Goal: Information Seeking & Learning: Check status

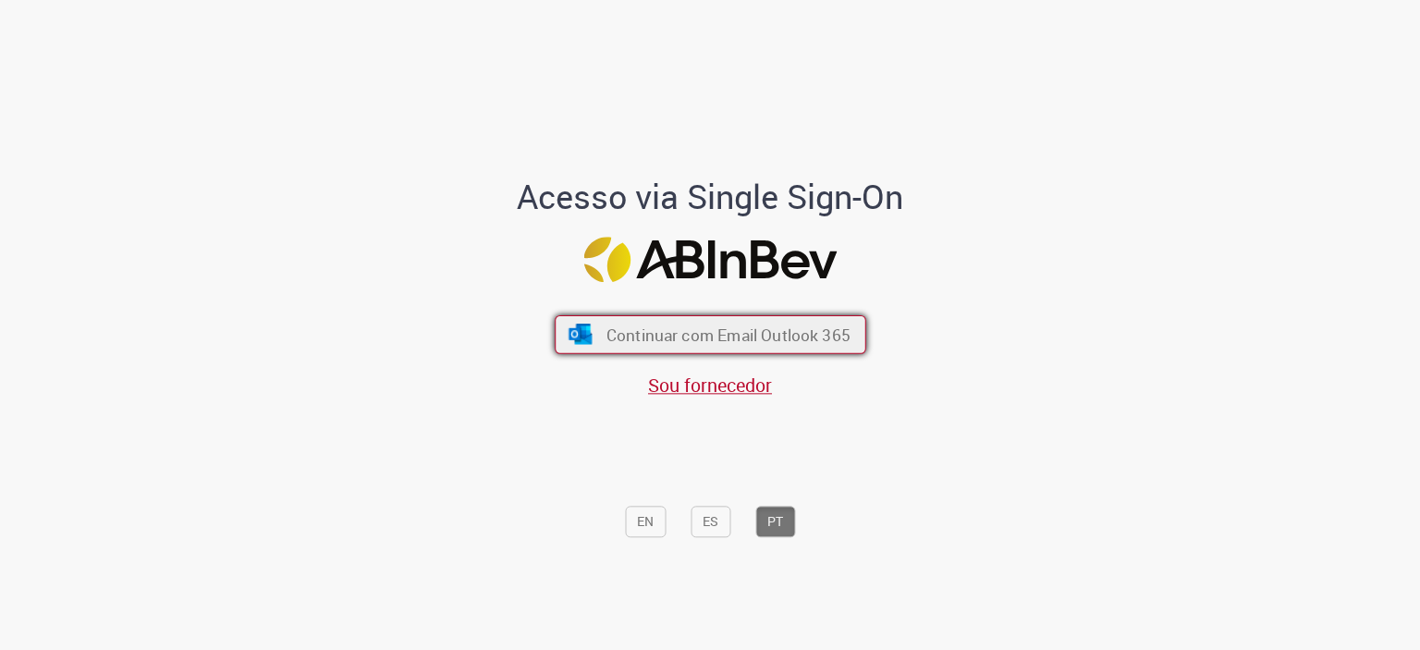
click at [735, 351] on button "Continuar com Email Outlook 365" at bounding box center [711, 333] width 312 height 39
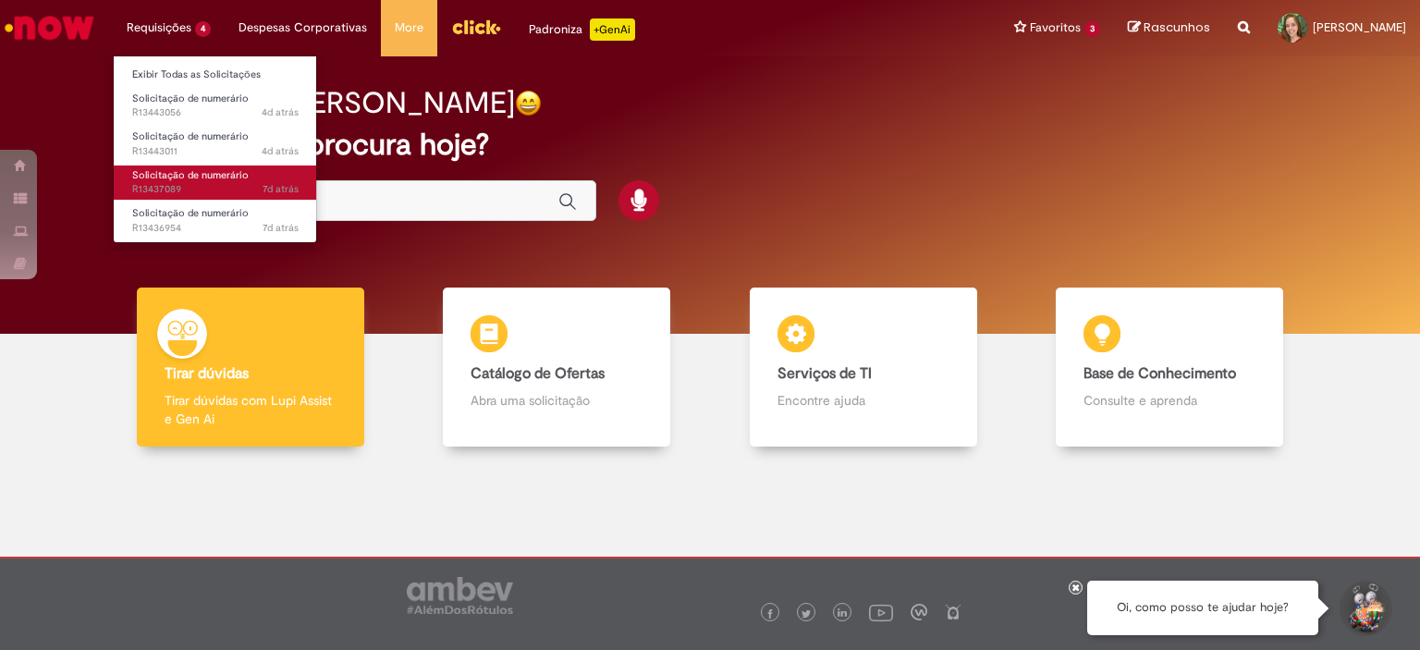
click at [207, 182] on span "7d atrás 7 dias atrás R13437089" at bounding box center [215, 189] width 166 height 15
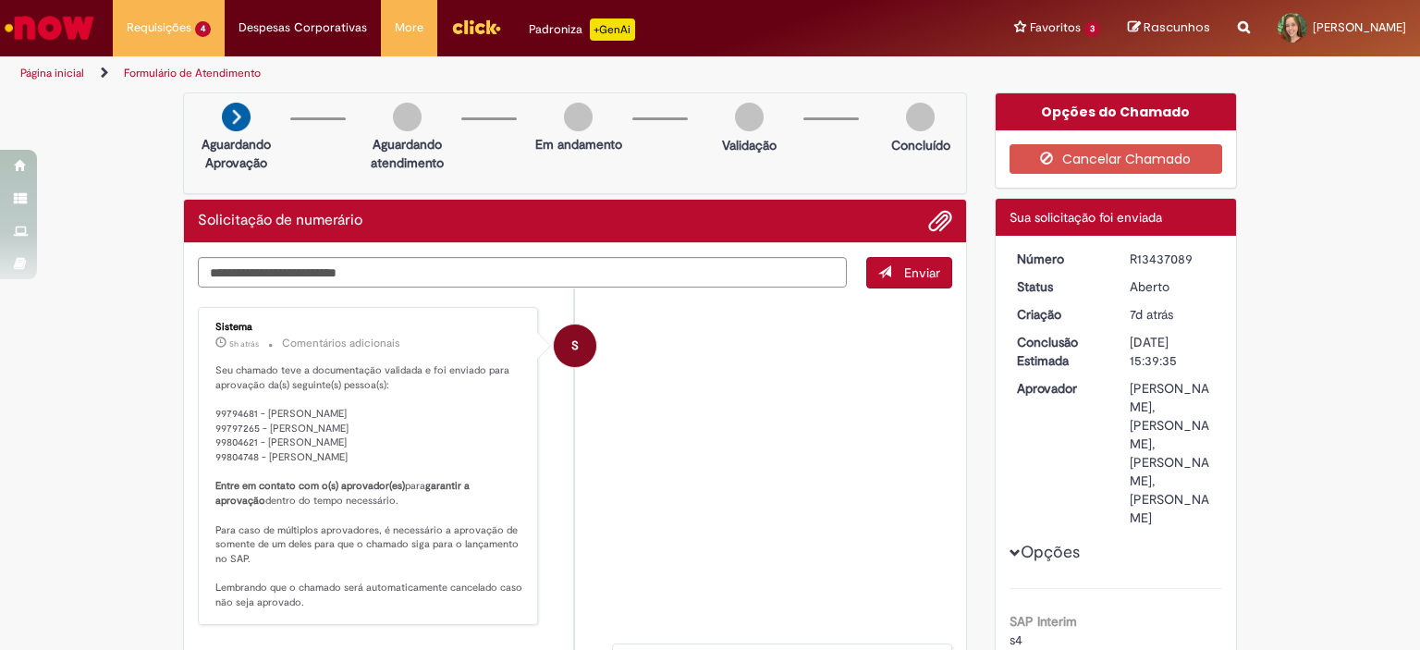
drag, startPoint x: 1183, startPoint y: 258, endPoint x: 1109, endPoint y: 258, distance: 74.0
click at [1116, 258] on dd "R13437089" at bounding box center [1173, 259] width 114 height 18
copy div "R13437089"
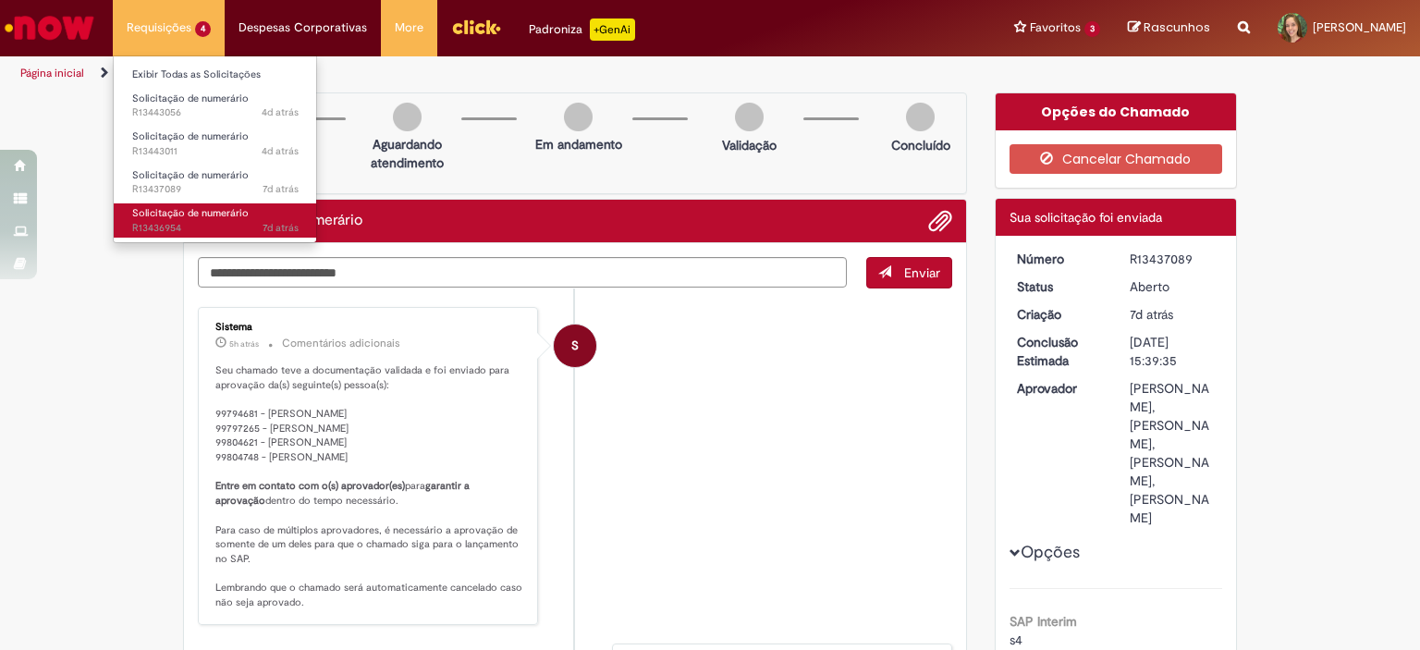
click at [207, 217] on span "Solicitação de numerário" at bounding box center [190, 213] width 116 height 14
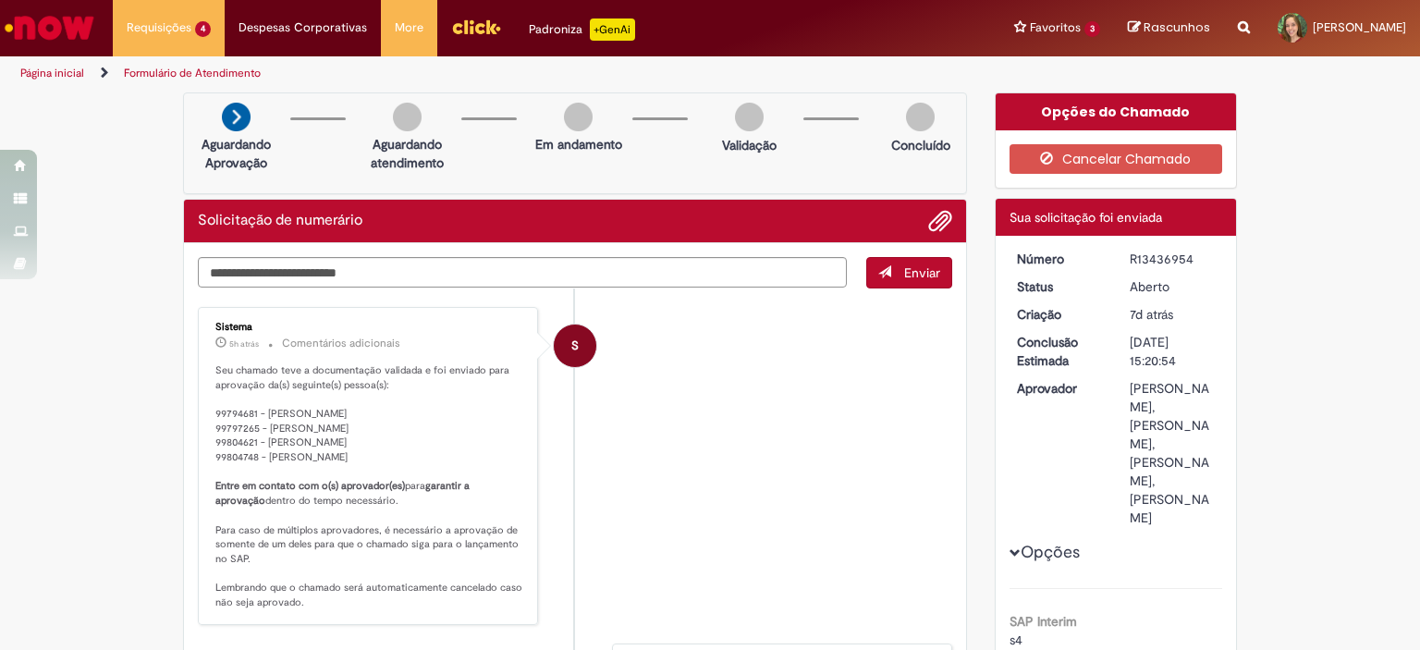
drag, startPoint x: 1187, startPoint y: 262, endPoint x: 1124, endPoint y: 258, distance: 63.0
click at [1130, 258] on div "R13436954" at bounding box center [1173, 259] width 86 height 18
copy div "R13436954"
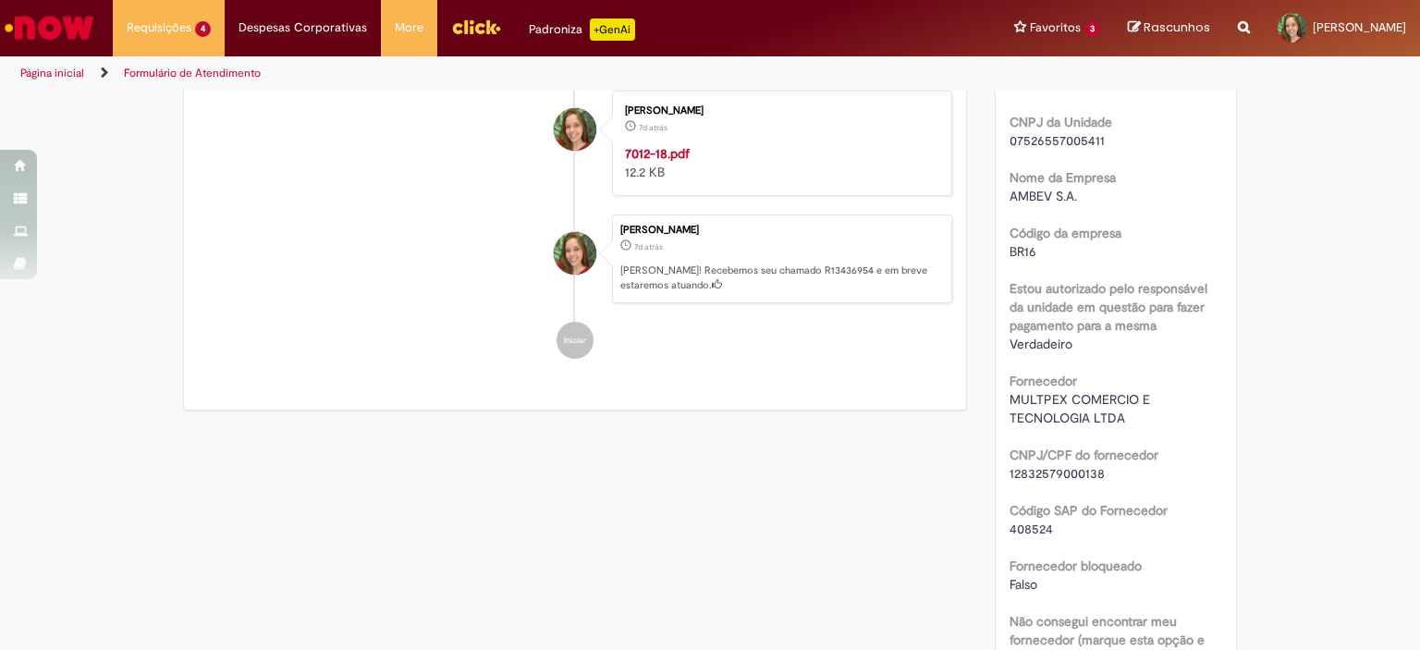
scroll to position [1109, 0]
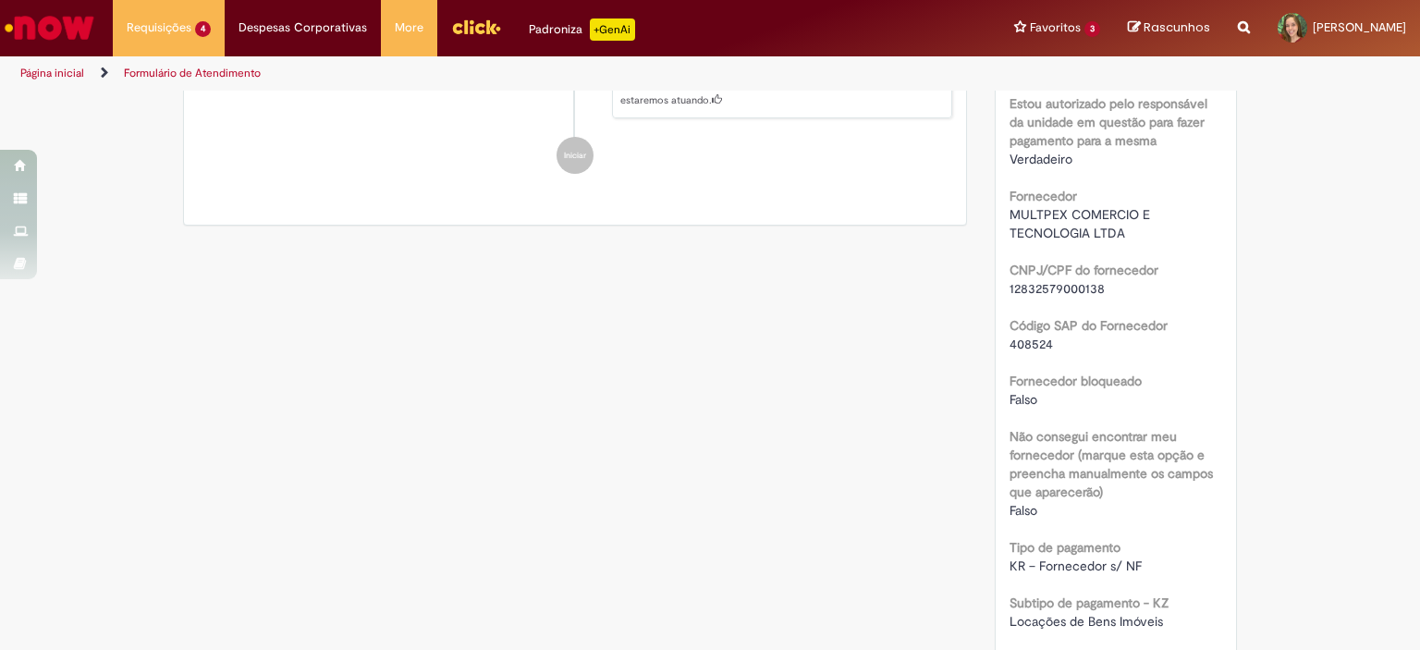
click at [1050, 241] on span "MULTPEX COMERCIO E TECNOLOGIA LTDA" at bounding box center [1081, 223] width 144 height 35
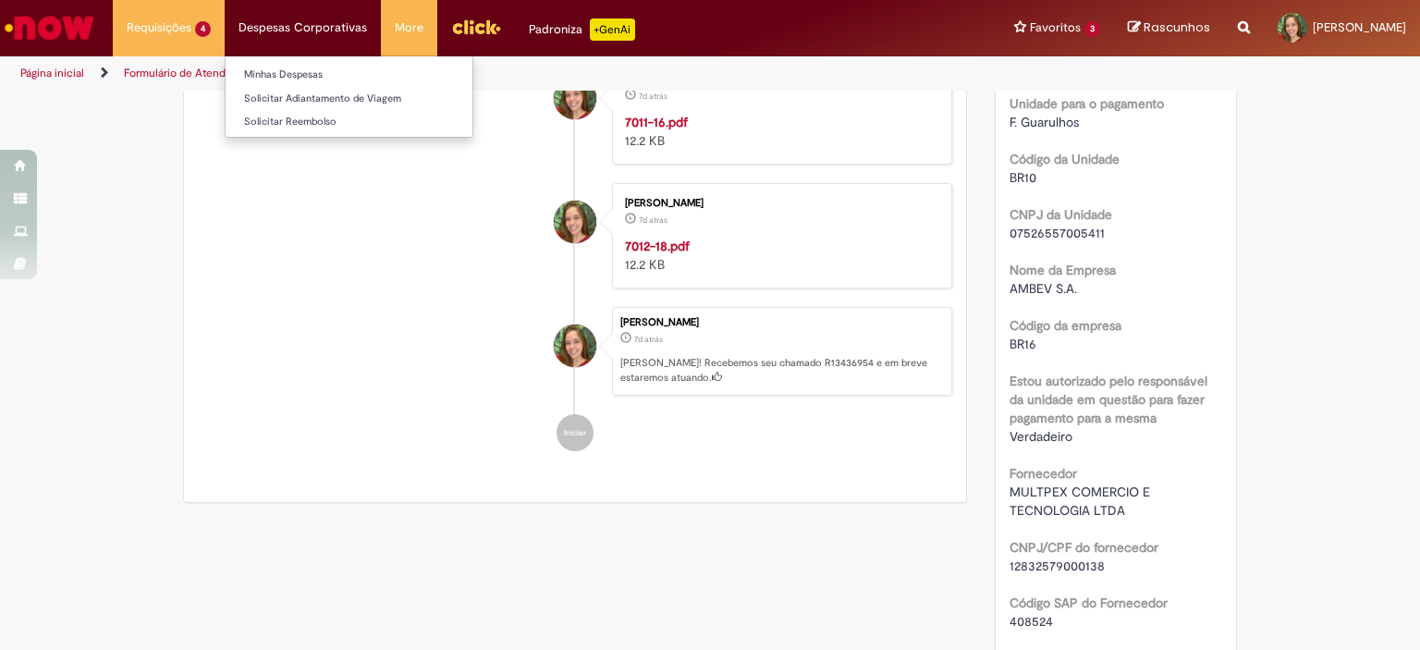
scroll to position [740, 0]
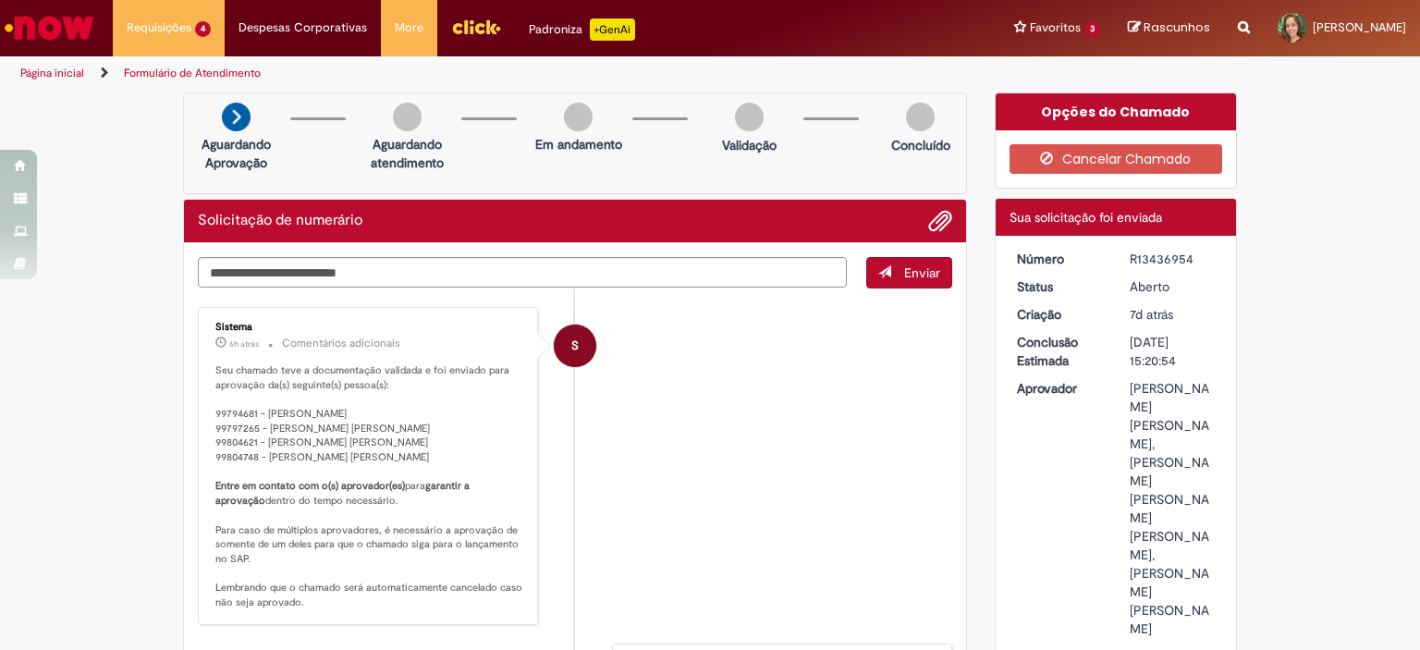
scroll to position [277, 0]
